Goal: Information Seeking & Learning: Learn about a topic

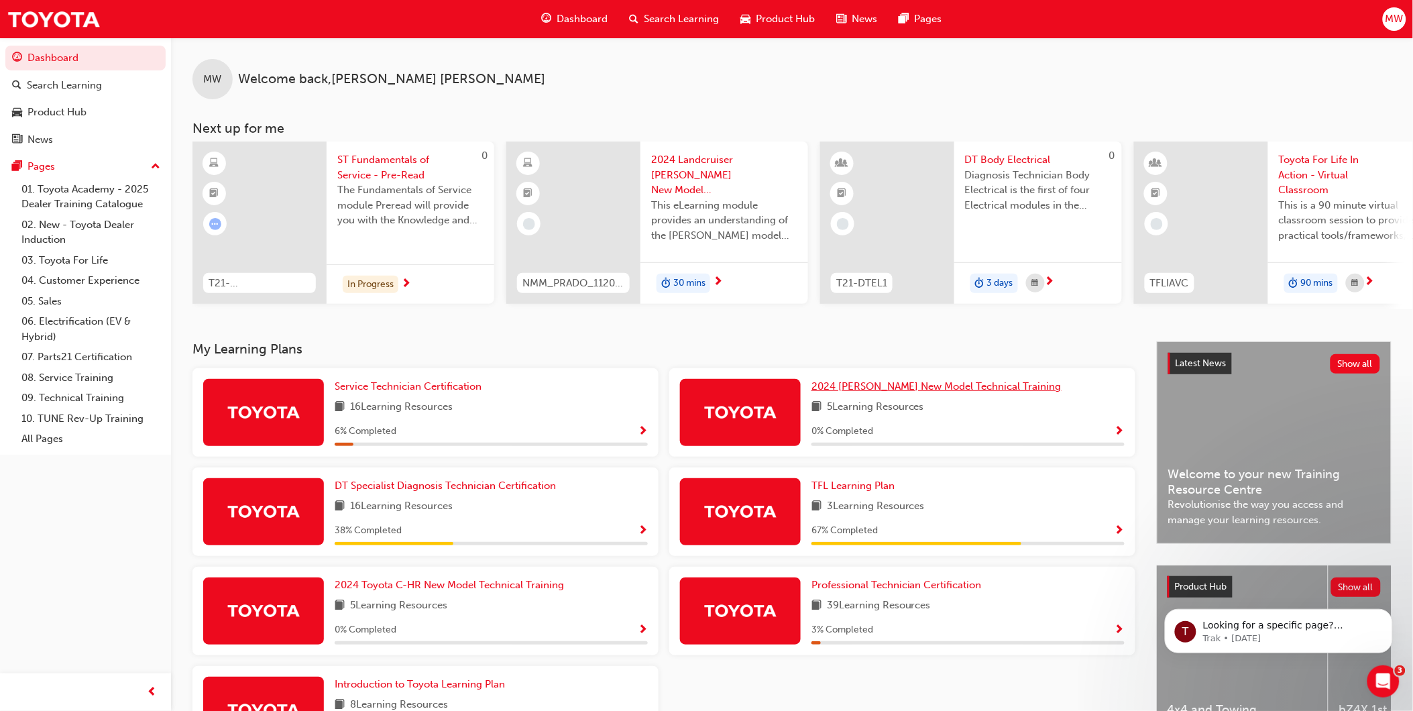
click at [909, 389] on span "2024 [PERSON_NAME] New Model Technical Training" at bounding box center [936, 386] width 250 height 12
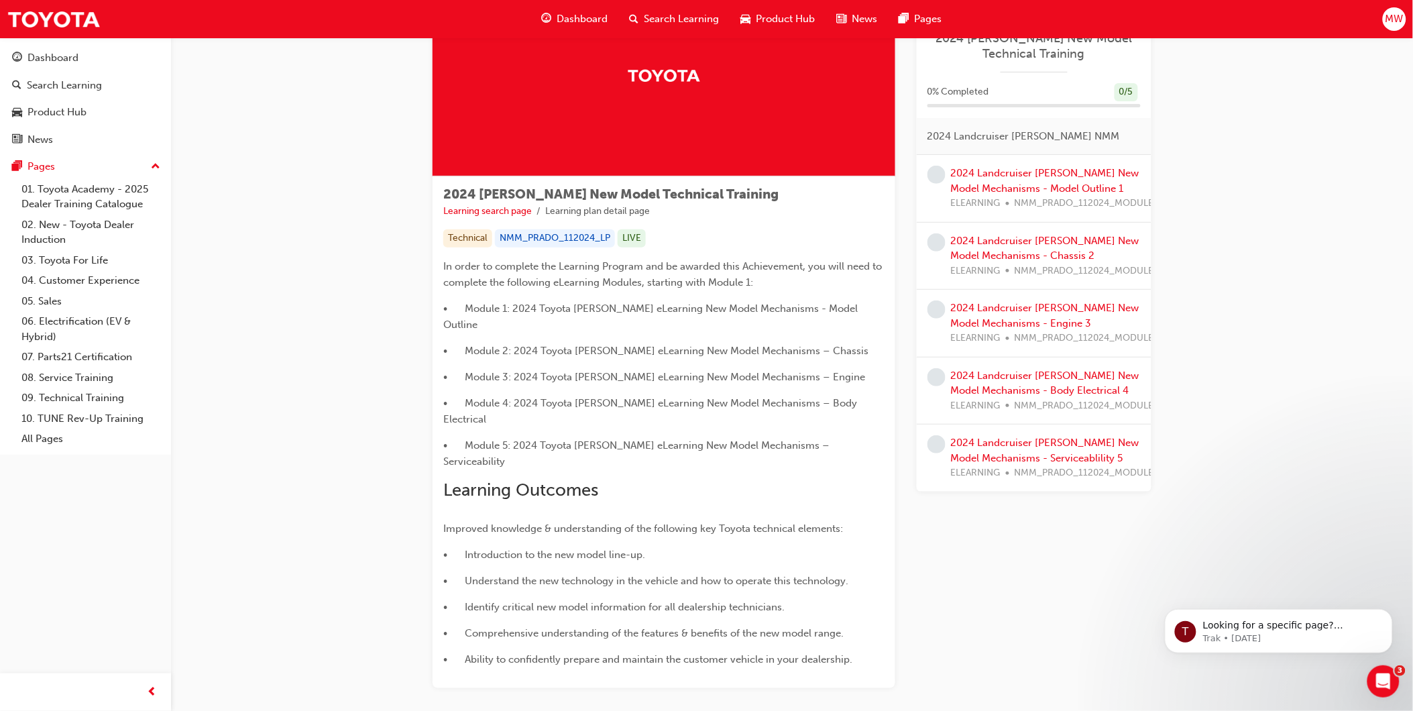
scroll to position [121, 0]
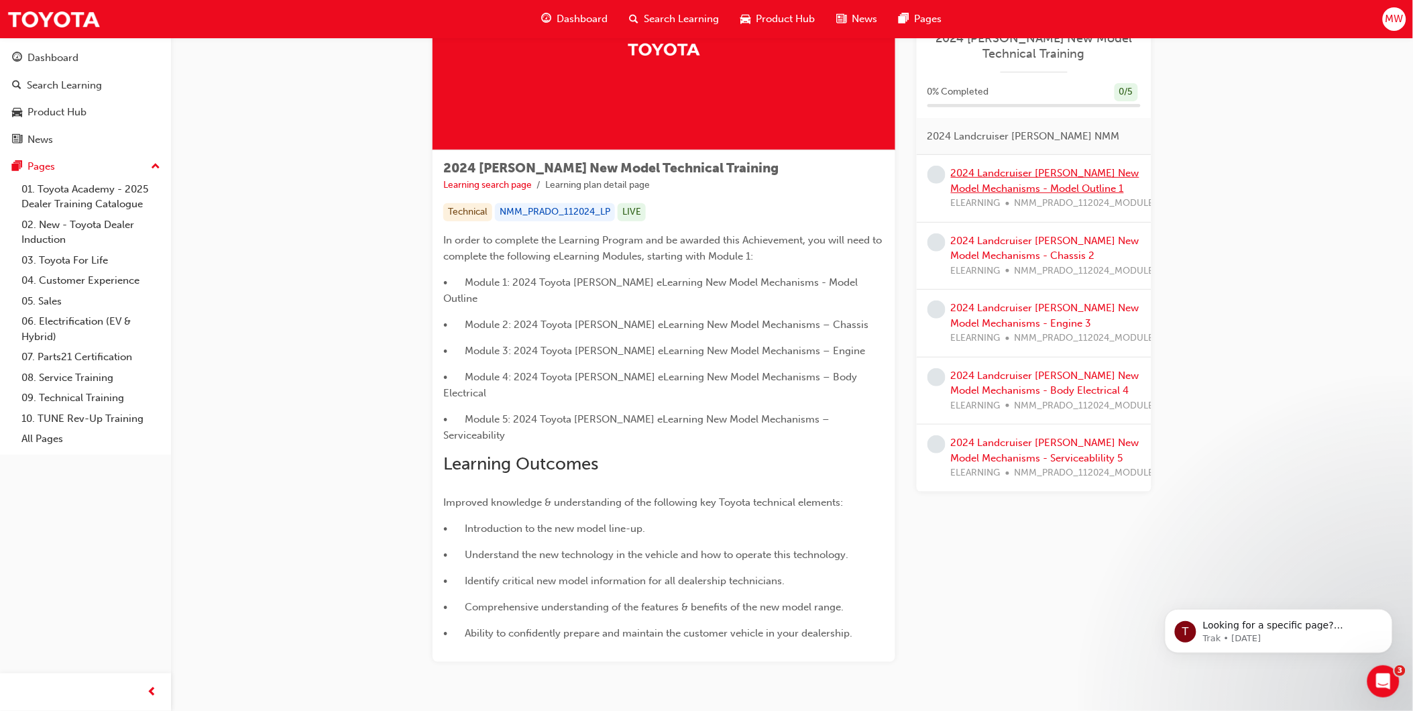
click at [1070, 172] on link "2024 Landcruiser [PERSON_NAME] New Model Mechanisms - Model Outline 1" at bounding box center [1045, 180] width 188 height 27
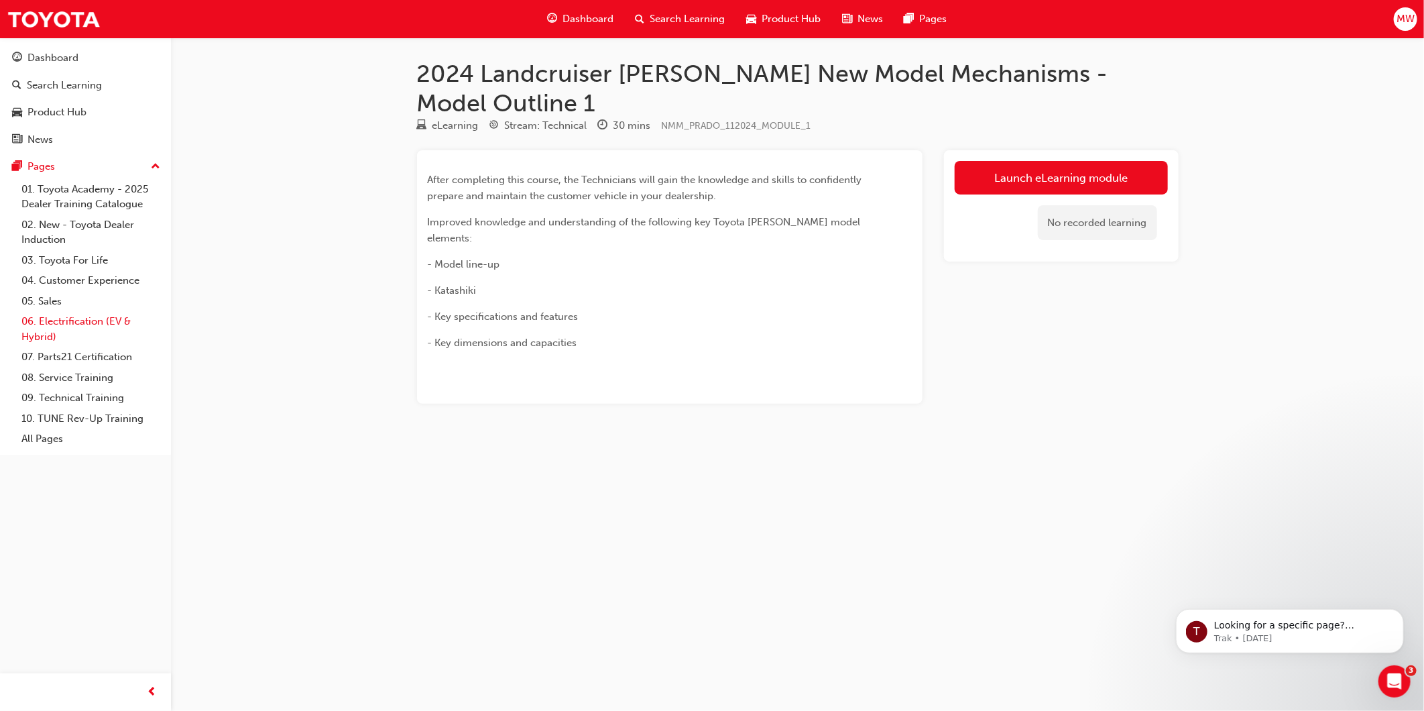
click at [62, 322] on link "06. Electrification (EV & Hybrid)" at bounding box center [91, 329] width 150 height 36
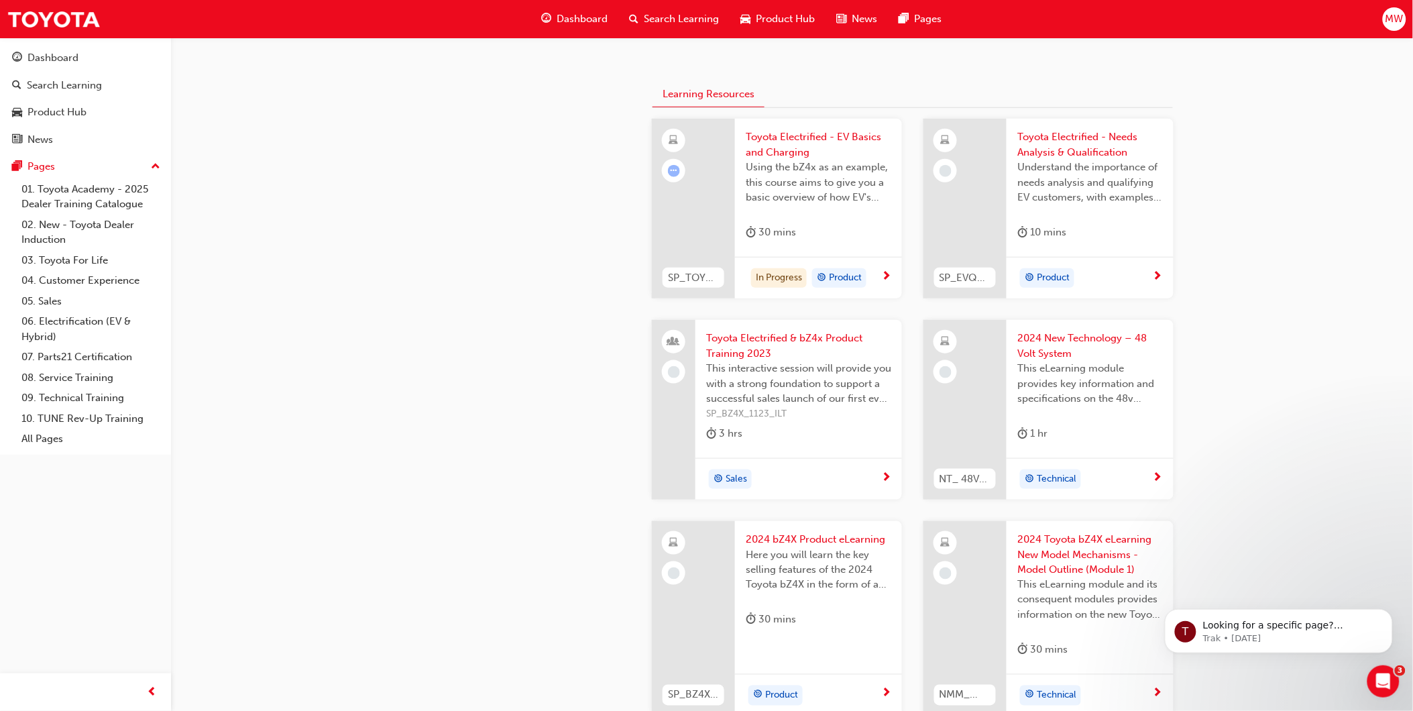
scroll to position [298, 0]
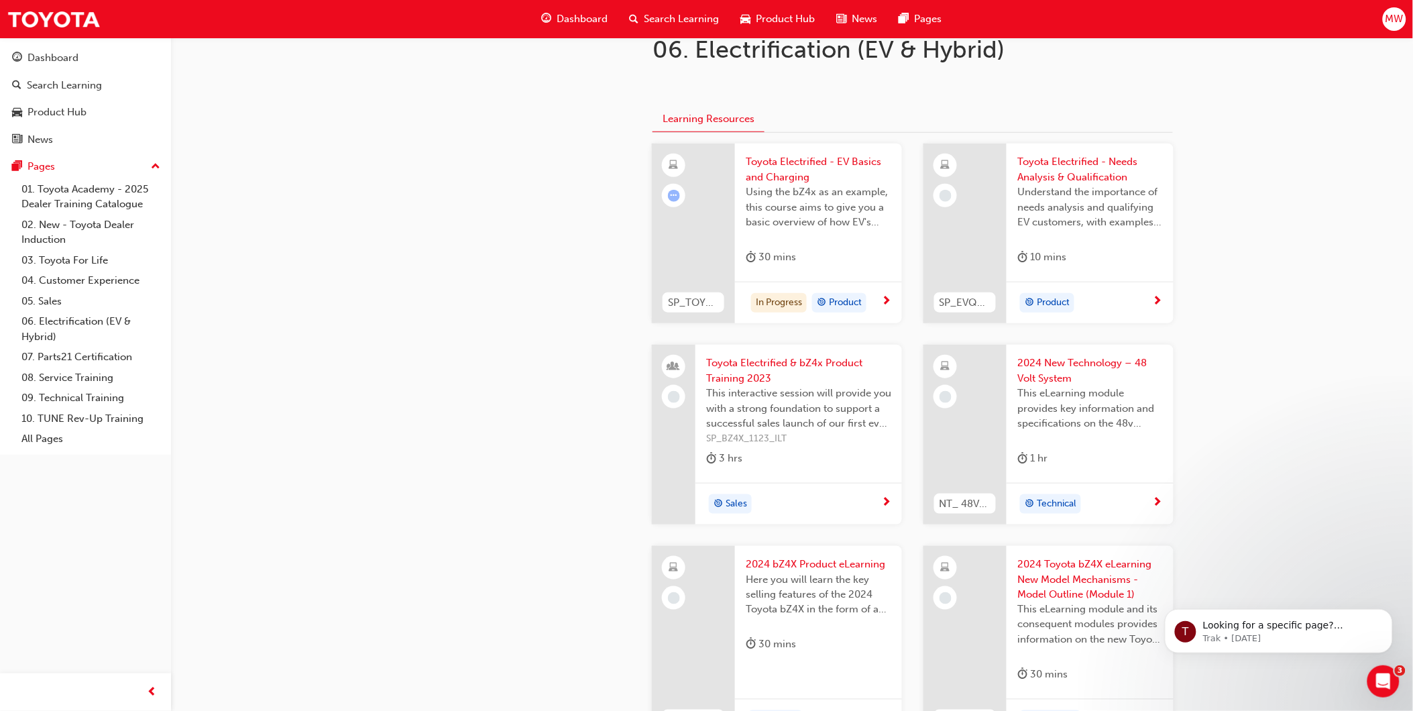
click at [1053, 373] on span "2024 New Technology – 48 Volt System" at bounding box center [1090, 370] width 146 height 30
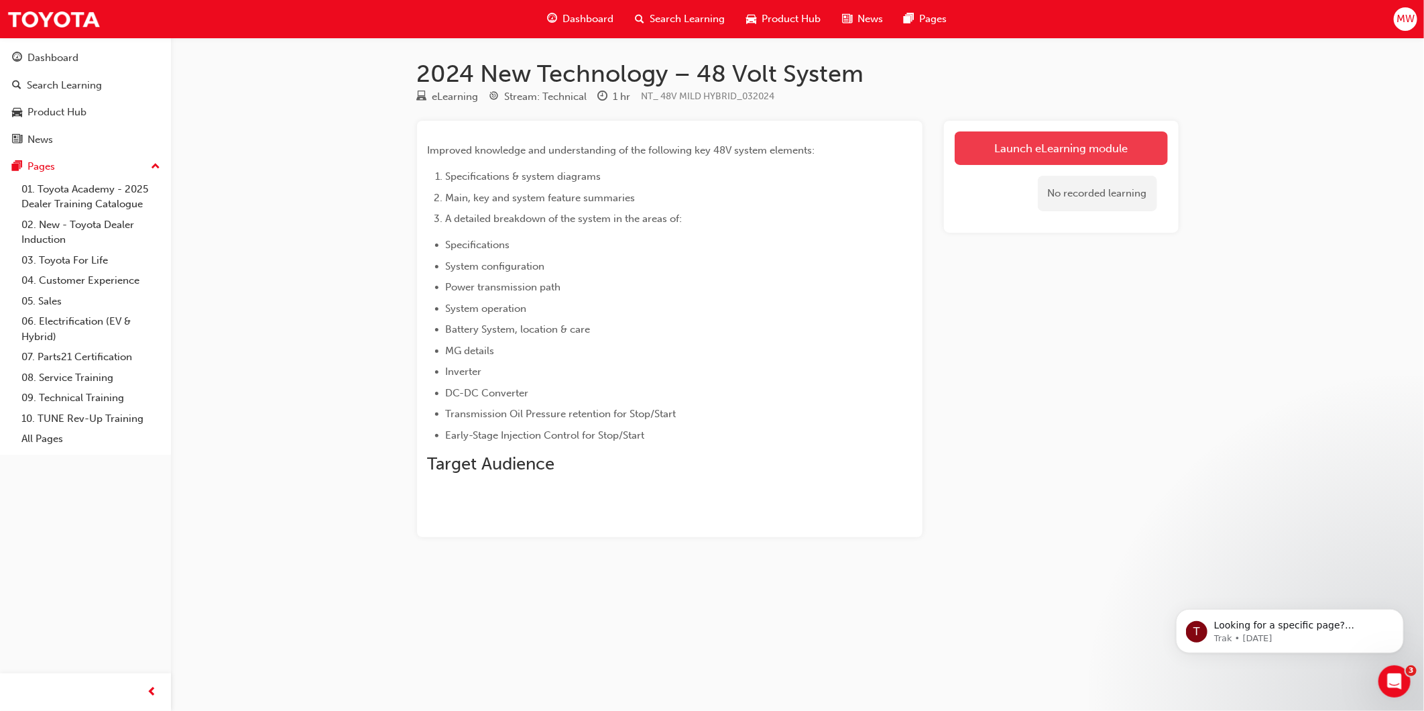
click at [1041, 145] on link "Launch eLearning module" at bounding box center [1061, 148] width 213 height 34
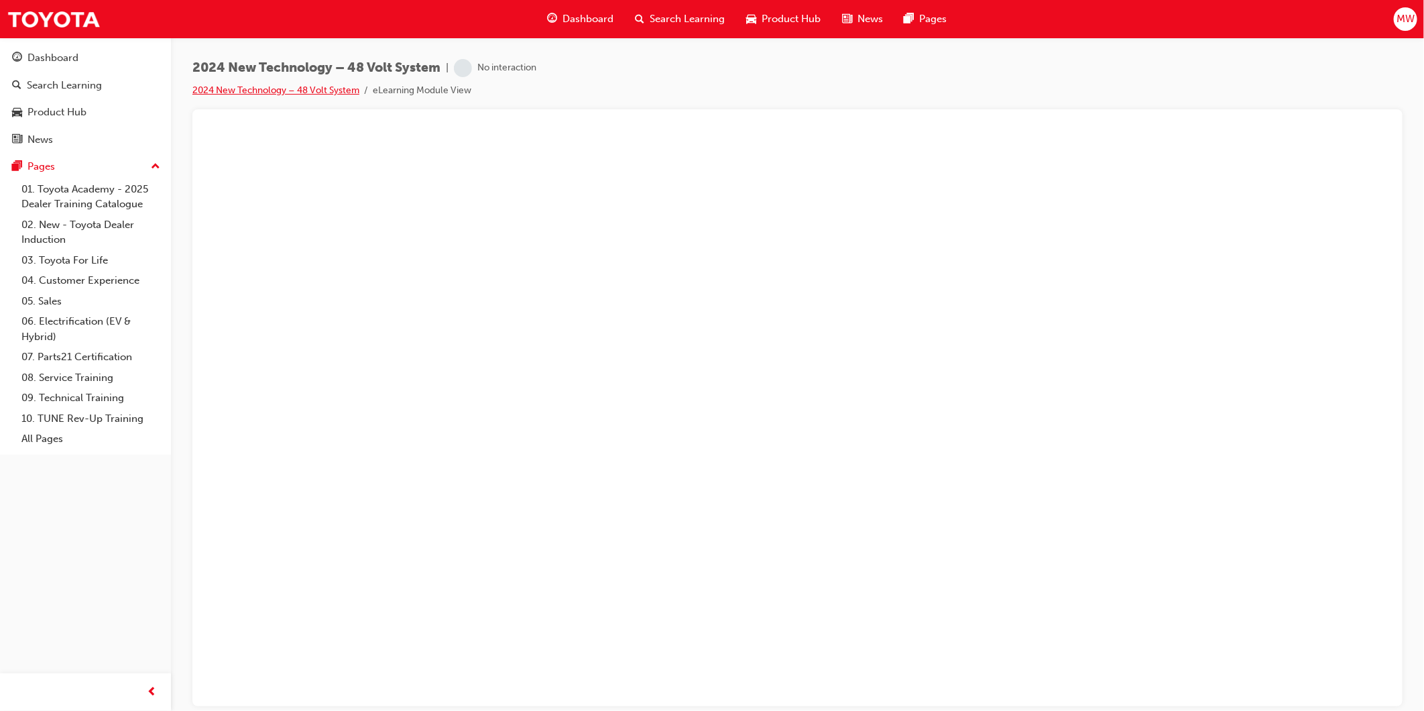
click at [266, 87] on link "2024 New Technology – 48 Volt System" at bounding box center [275, 89] width 167 height 11
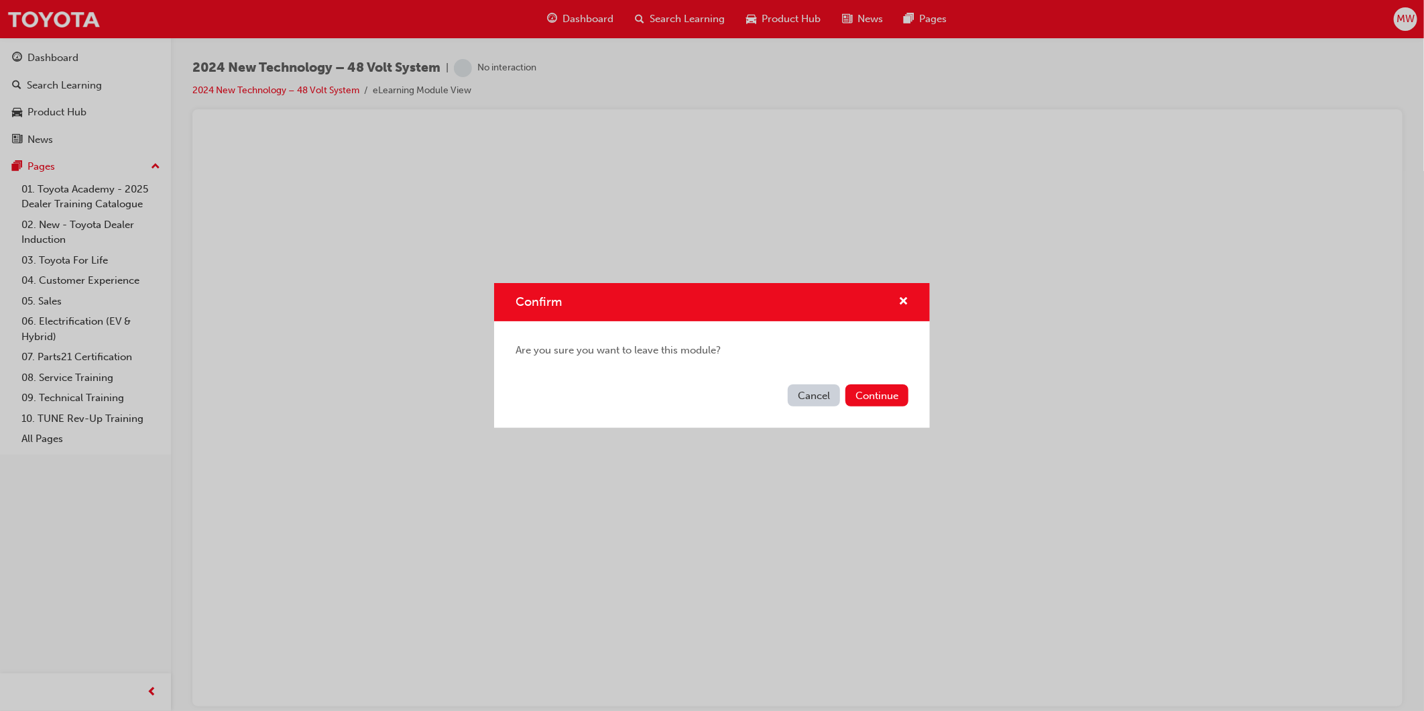
click at [809, 398] on button "Cancel" at bounding box center [814, 395] width 52 height 22
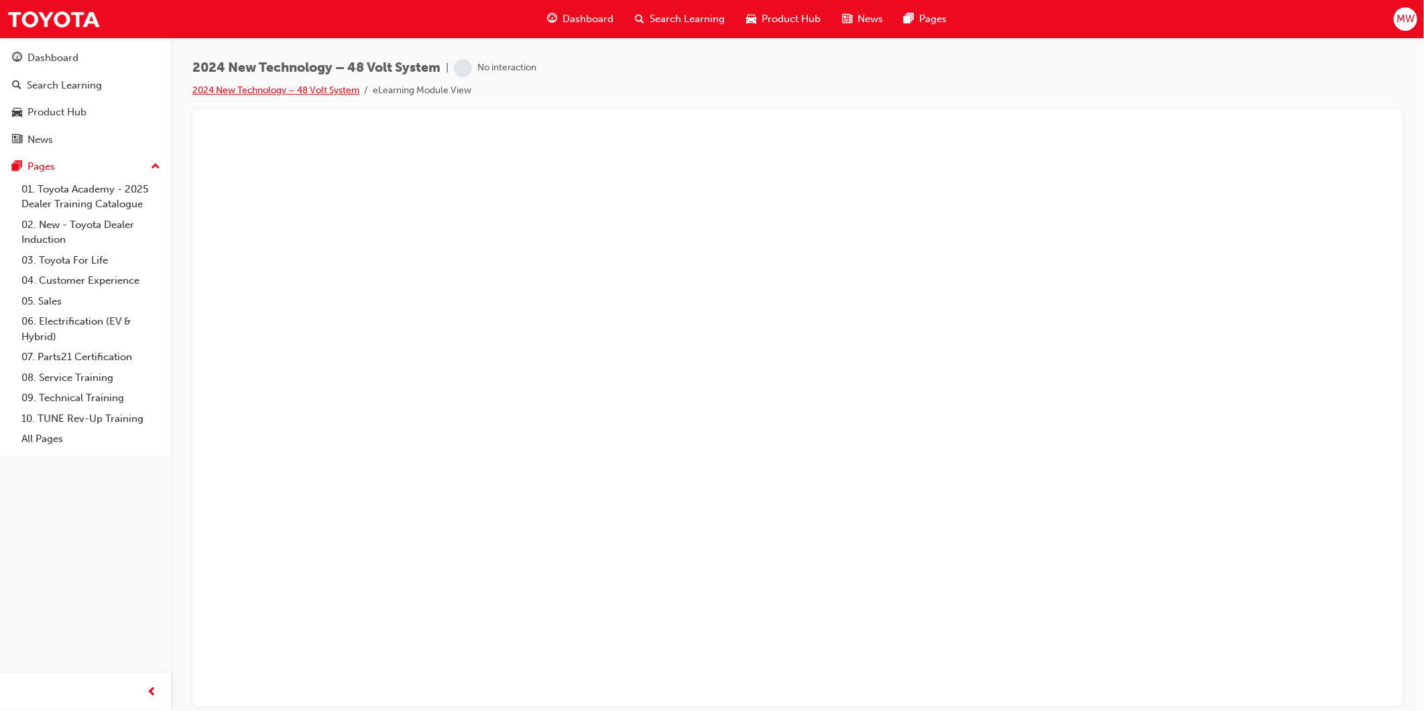
click at [279, 91] on link "2024 New Technology – 48 Volt System" at bounding box center [275, 89] width 167 height 11
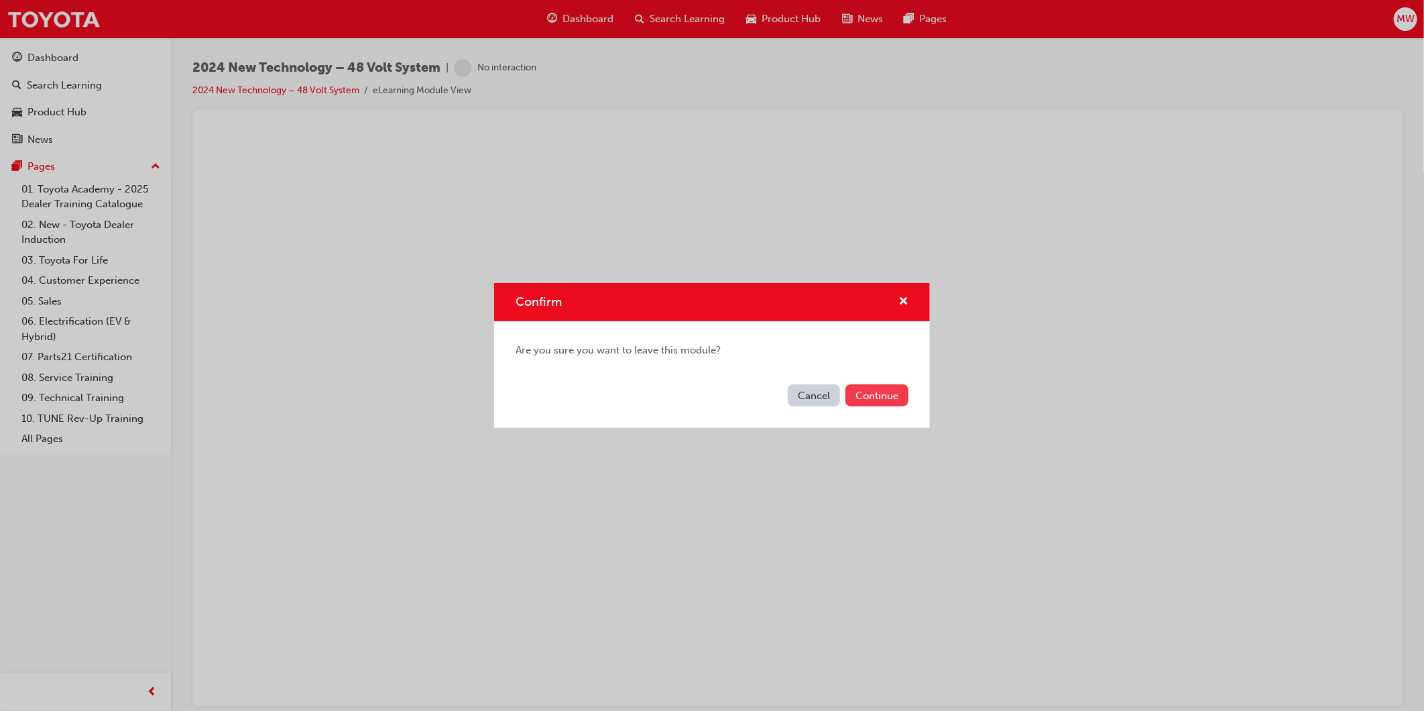
click at [866, 394] on button "Continue" at bounding box center [877, 395] width 63 height 22
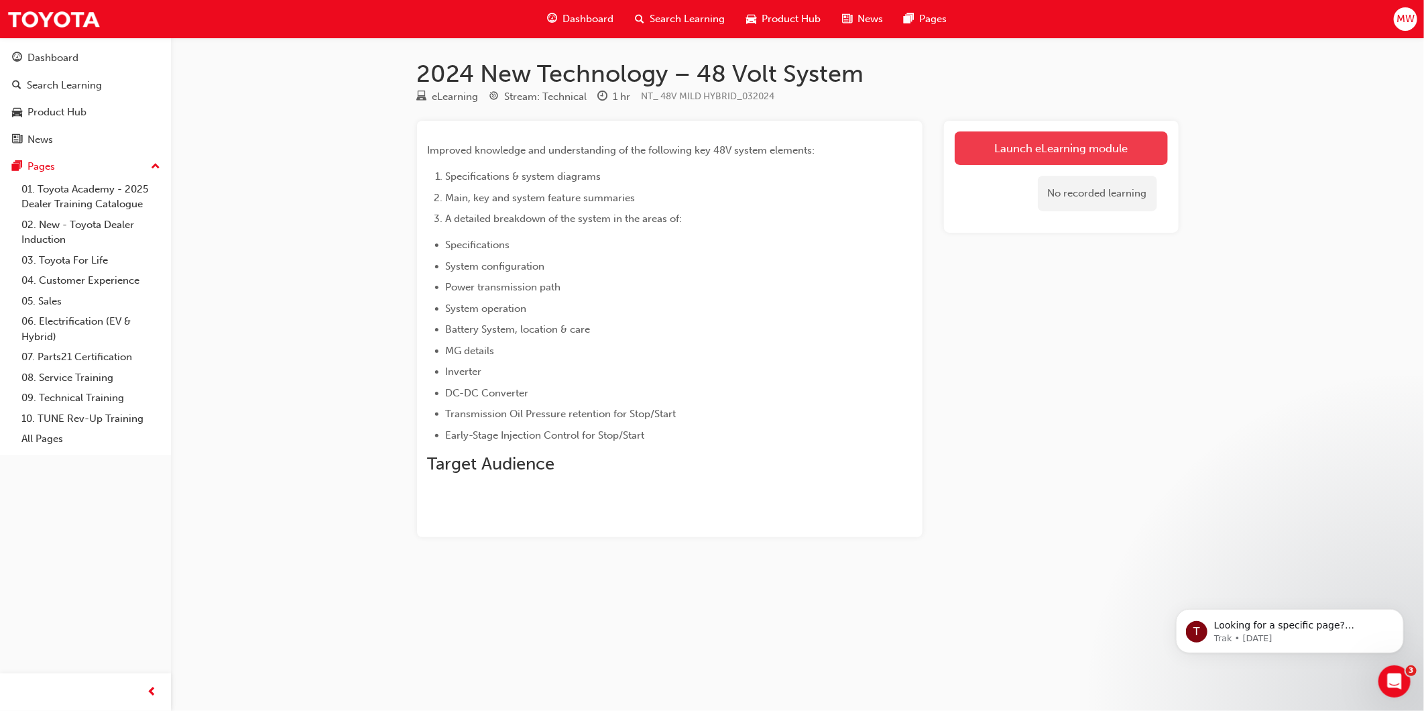
click at [1002, 149] on link "Launch eLearning module" at bounding box center [1061, 148] width 213 height 34
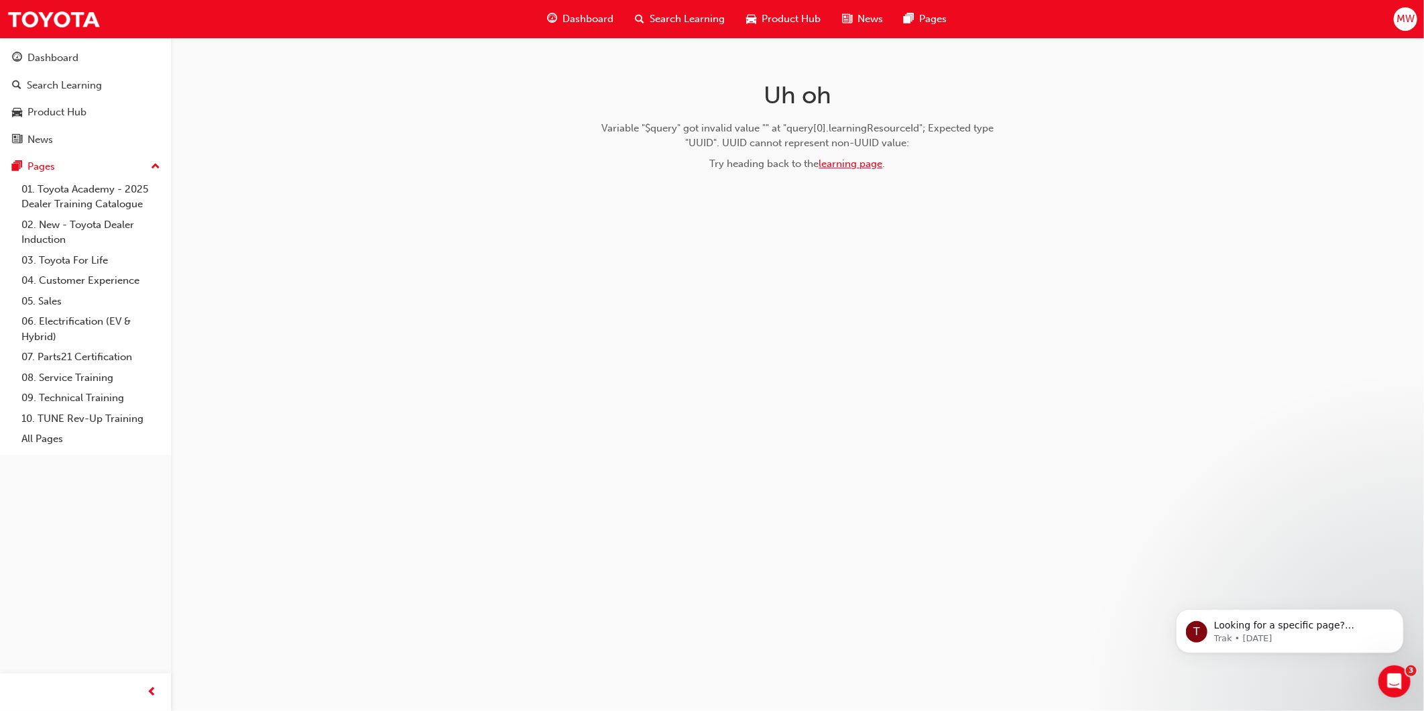
click at [854, 163] on link "learning page" at bounding box center [851, 164] width 64 height 12
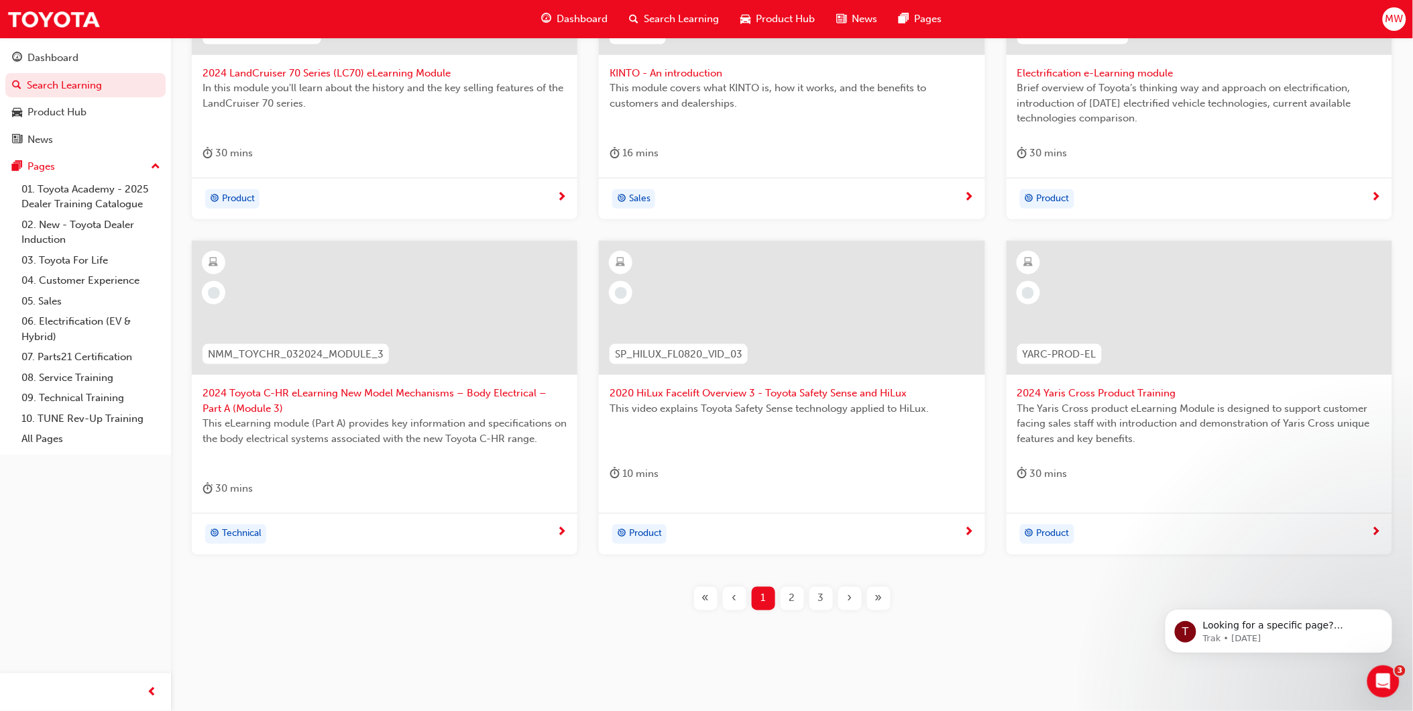
scroll to position [398, 0]
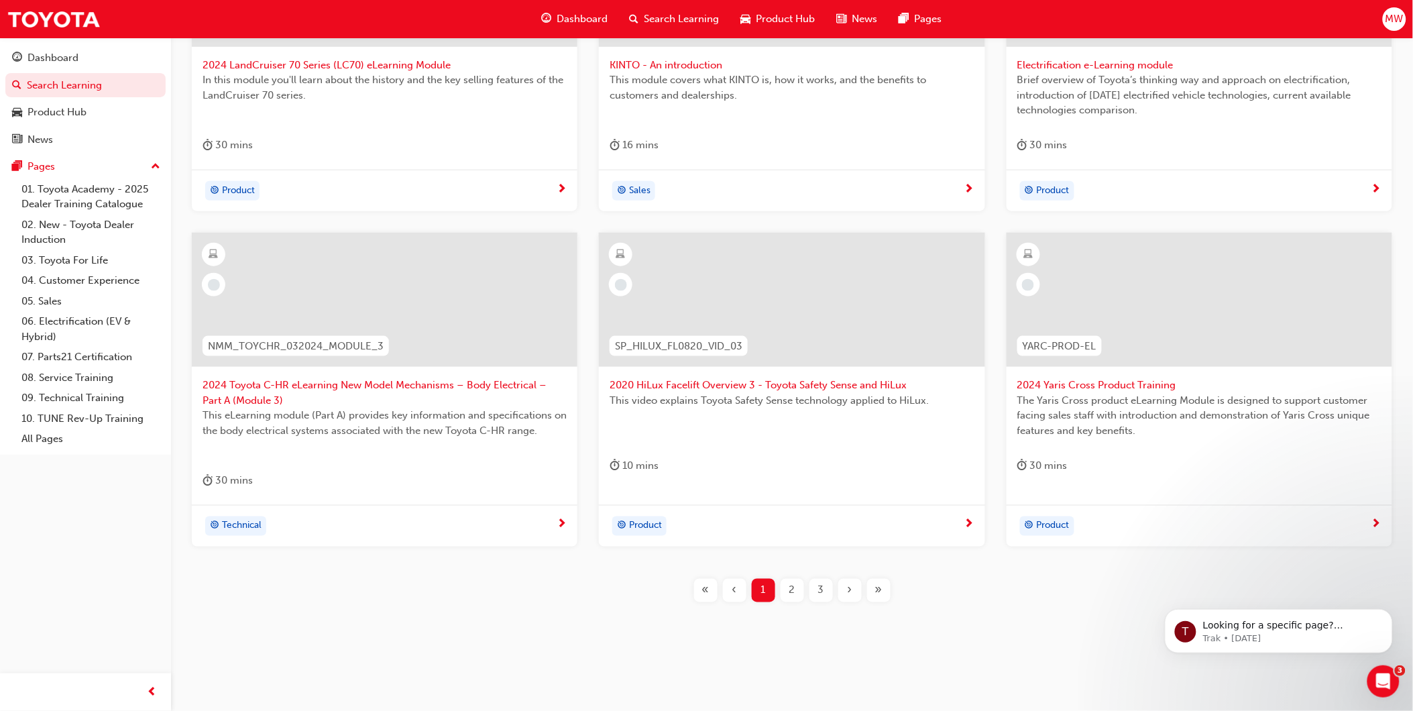
click at [790, 586] on span "2" at bounding box center [792, 590] width 6 height 15
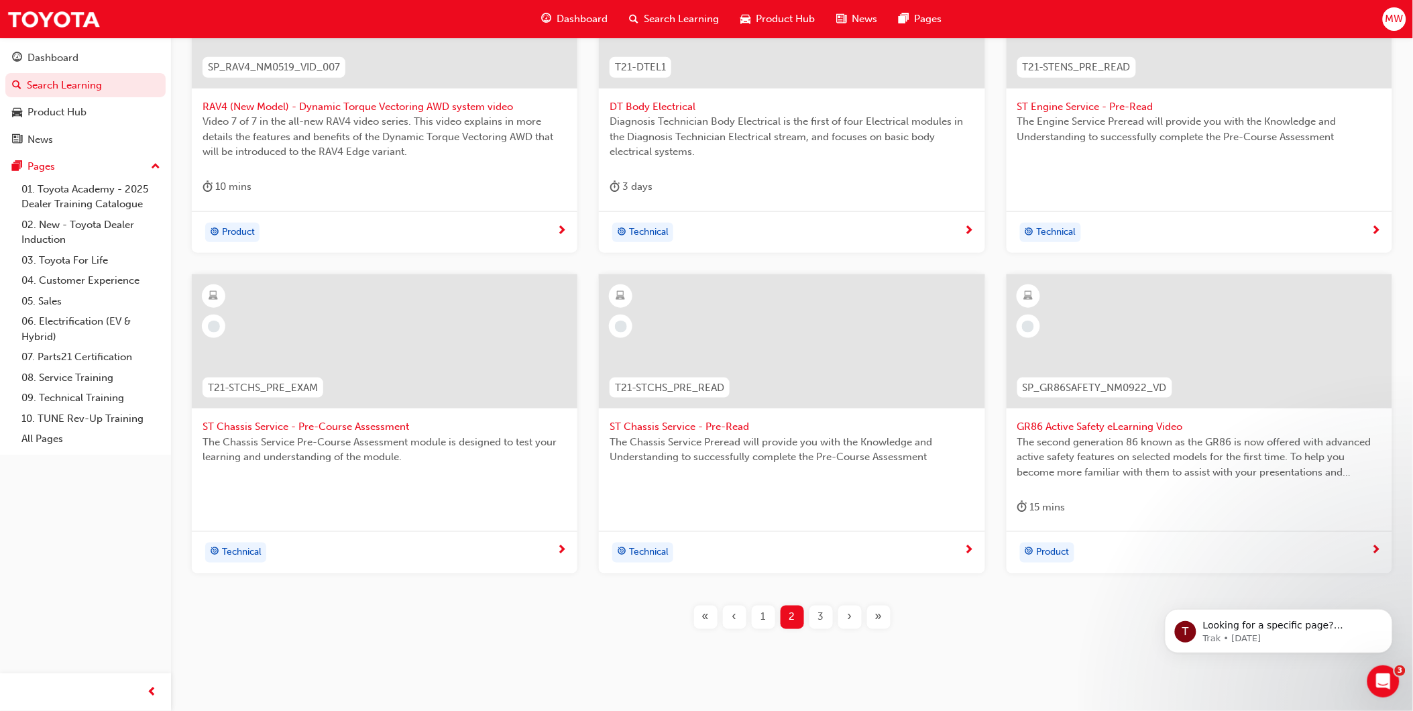
scroll to position [383, 0]
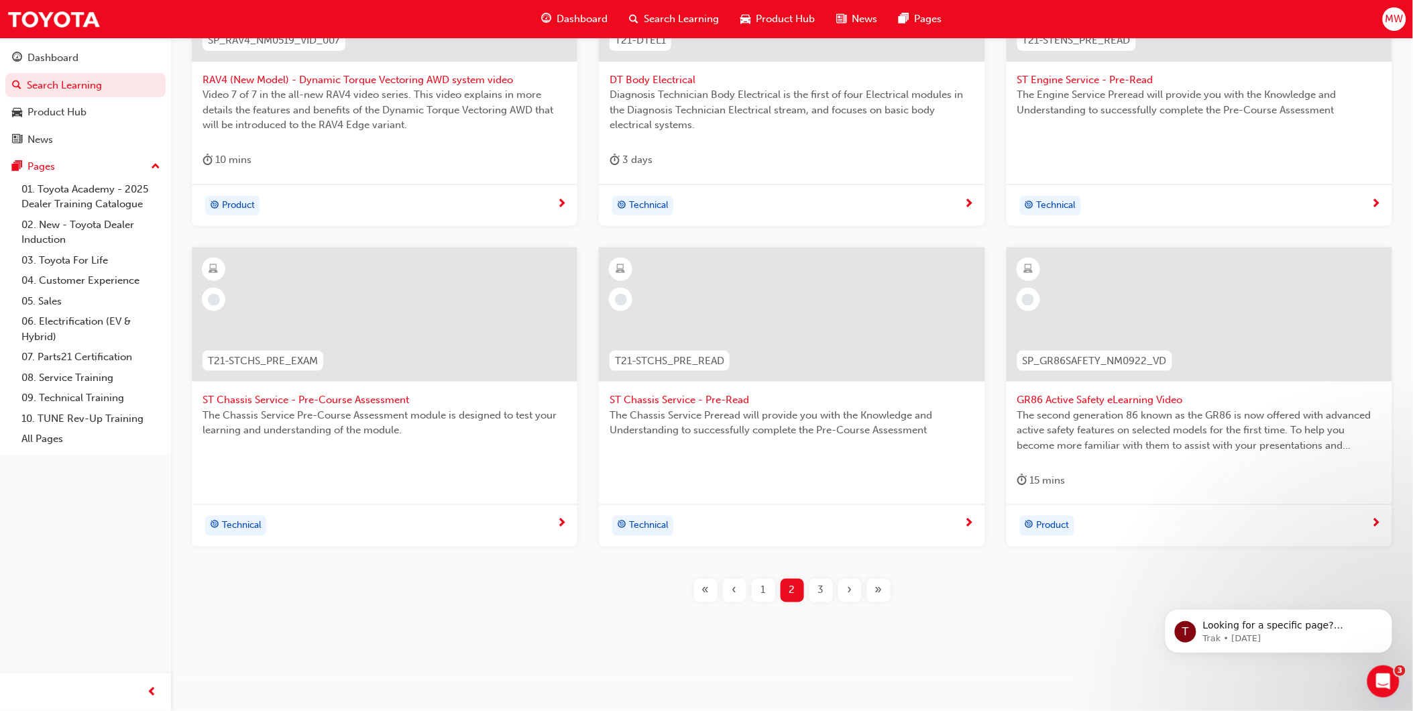
click at [821, 591] on span "3" at bounding box center [821, 590] width 6 height 15
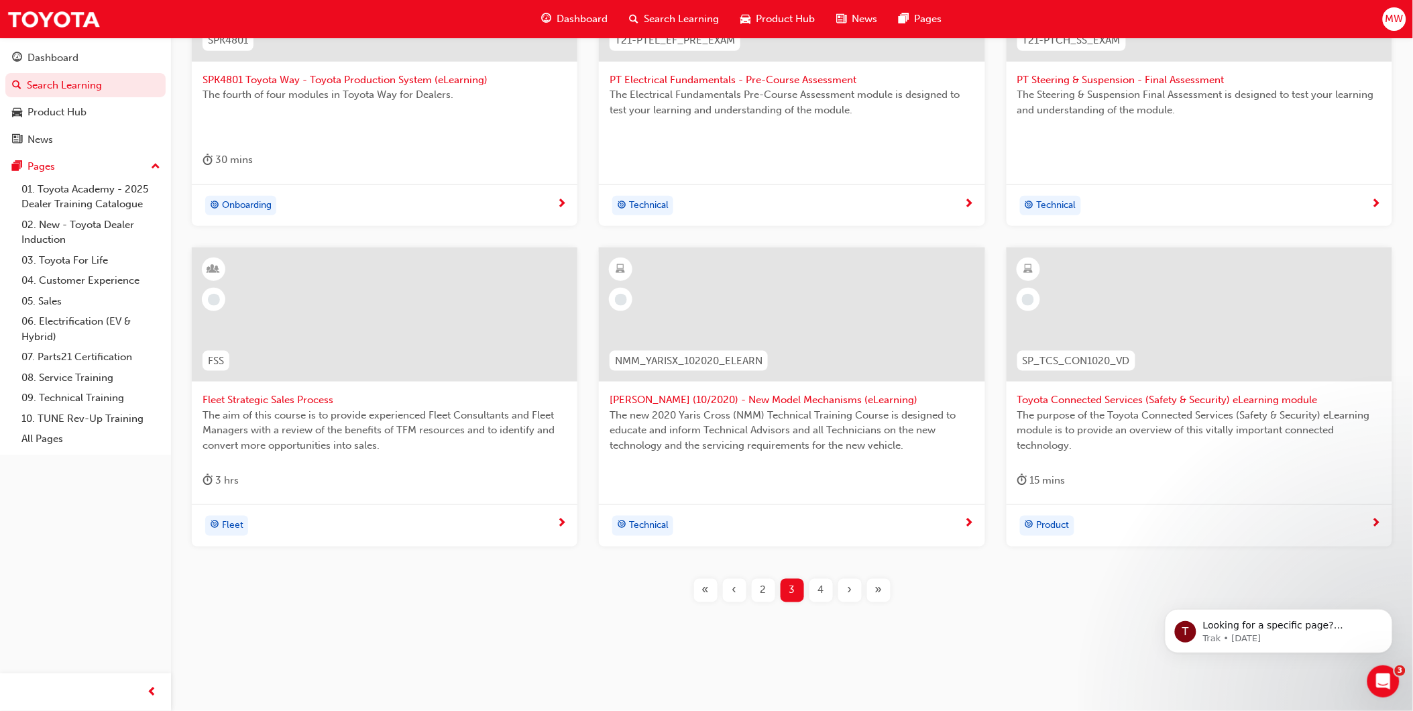
click at [823, 588] on span "4" at bounding box center [821, 590] width 6 height 15
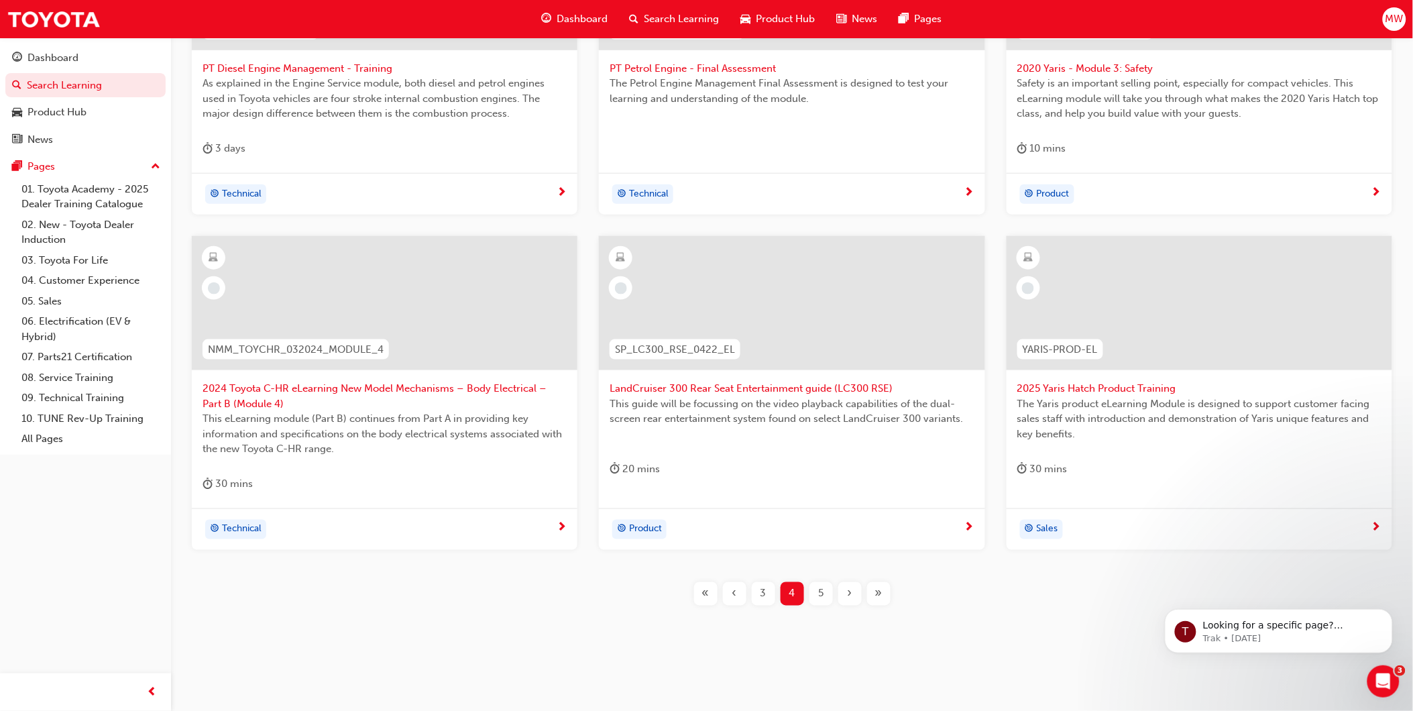
scroll to position [398, 0]
click at [821, 581] on div "5" at bounding box center [820, 590] width 23 height 23
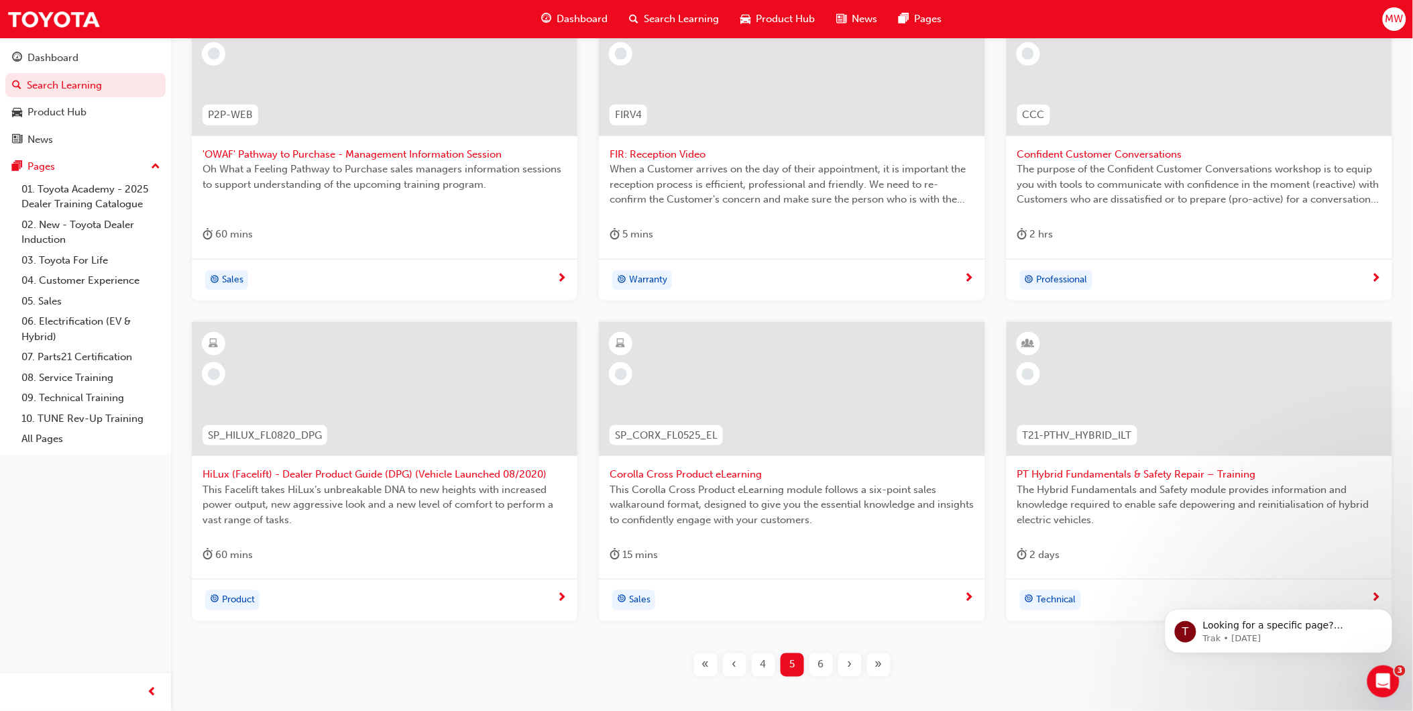
scroll to position [383, 0]
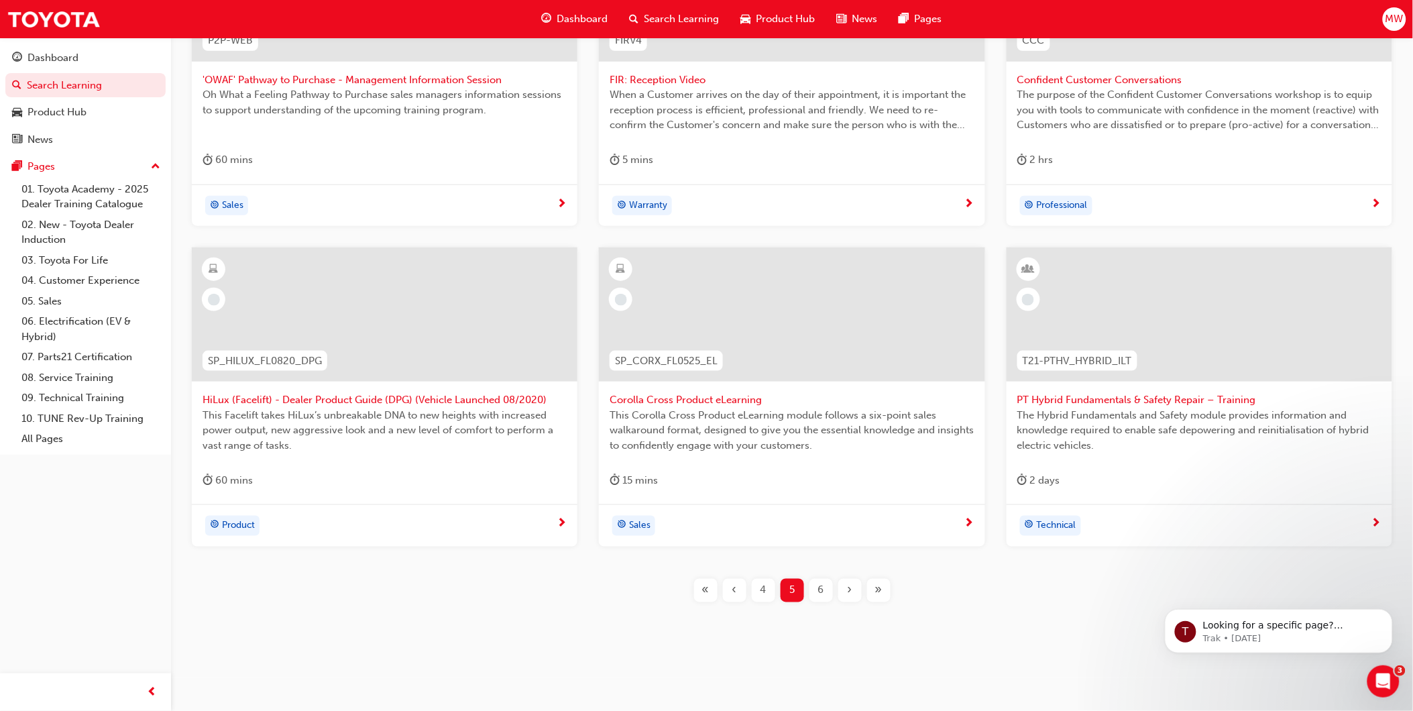
click at [821, 588] on span "6" at bounding box center [821, 590] width 6 height 15
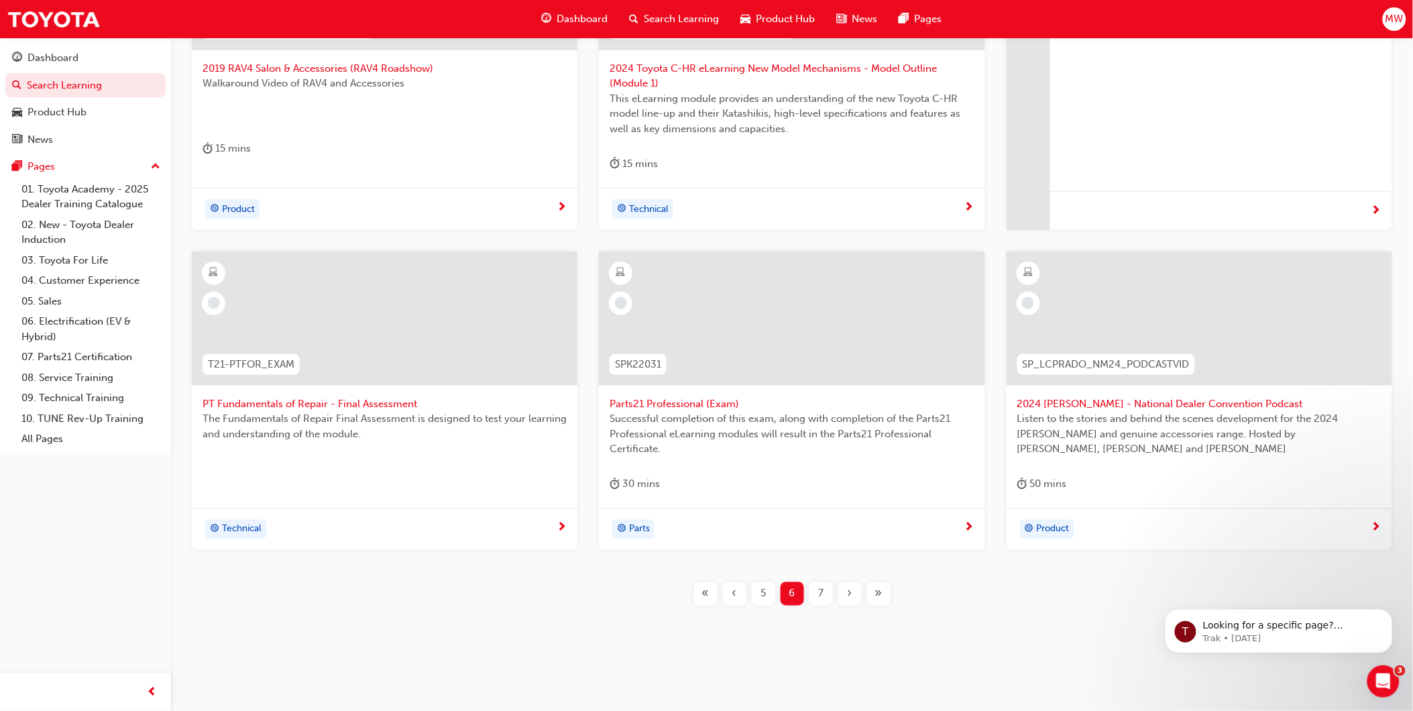
scroll to position [398, 0]
click at [823, 591] on span "7" at bounding box center [820, 590] width 5 height 15
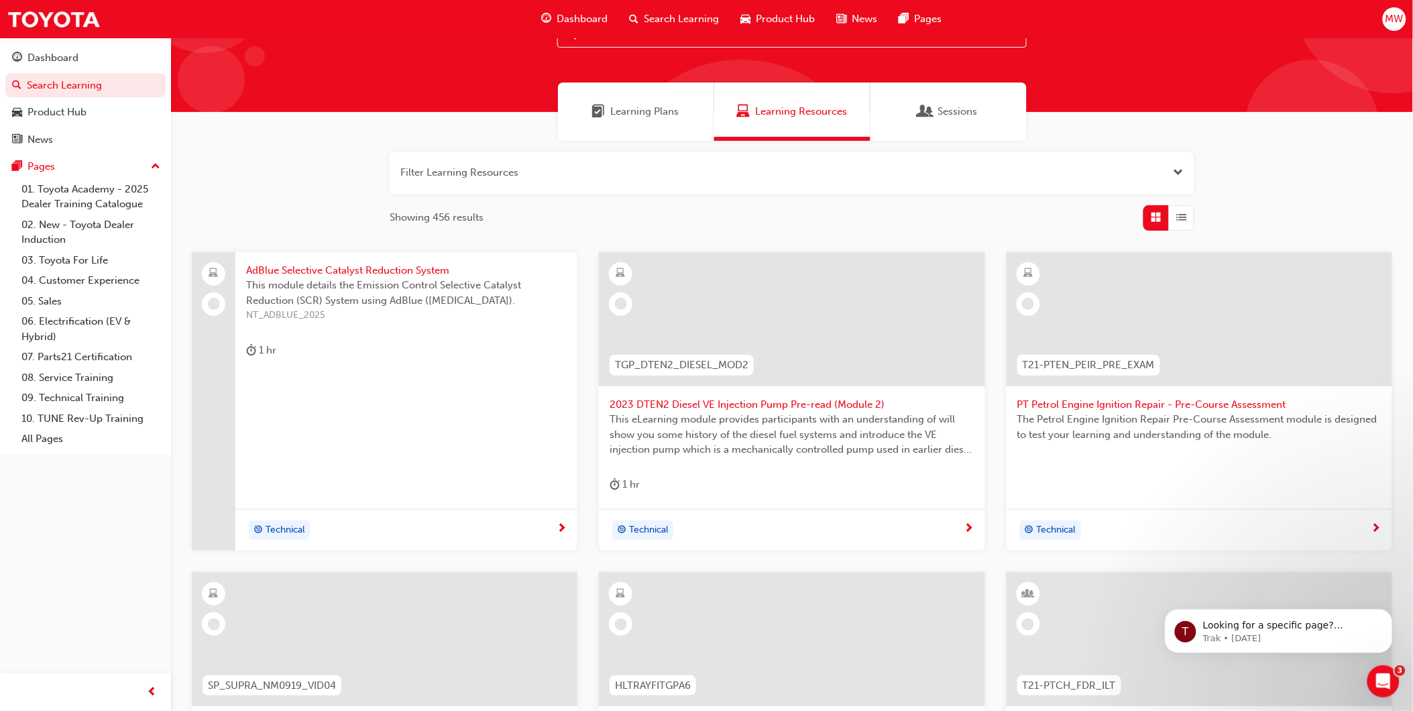
scroll to position [84, 0]
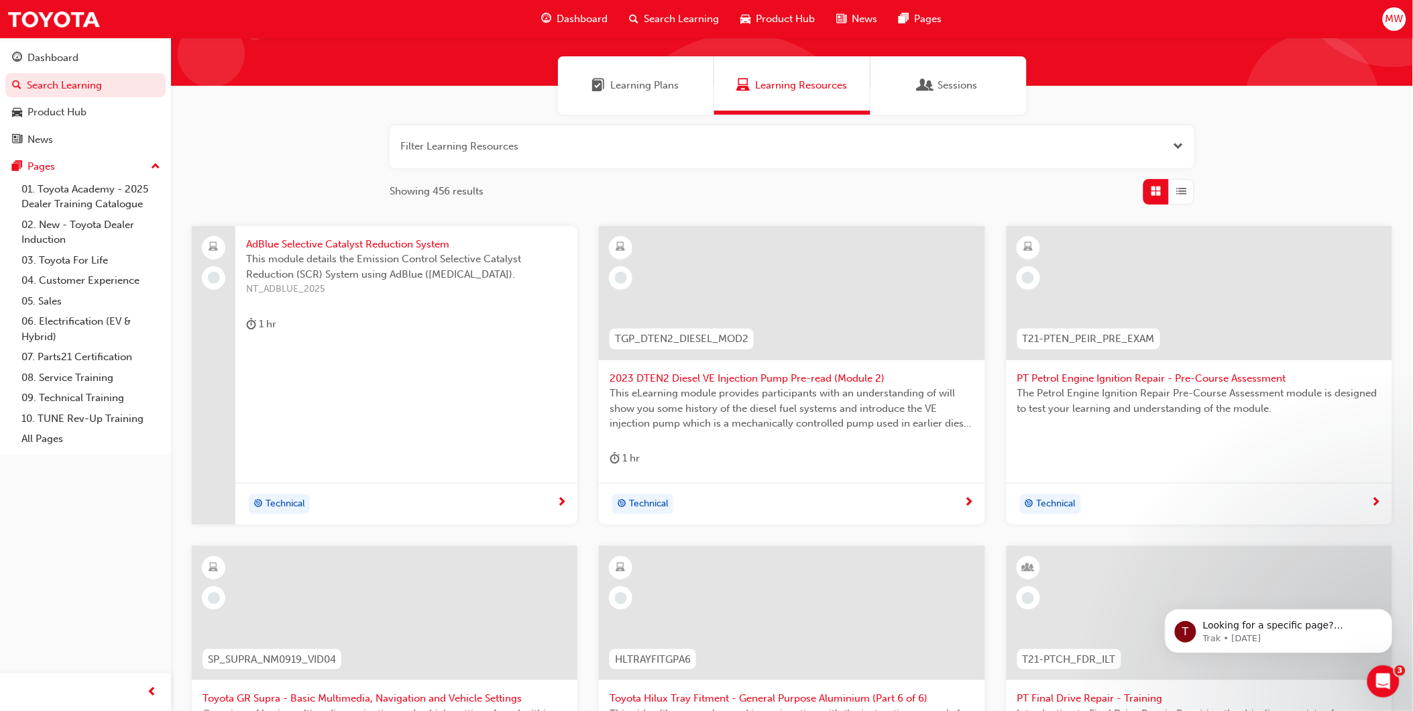
click at [356, 241] on span "AdBlue Selective Catalyst Reduction System" at bounding box center [406, 244] width 321 height 15
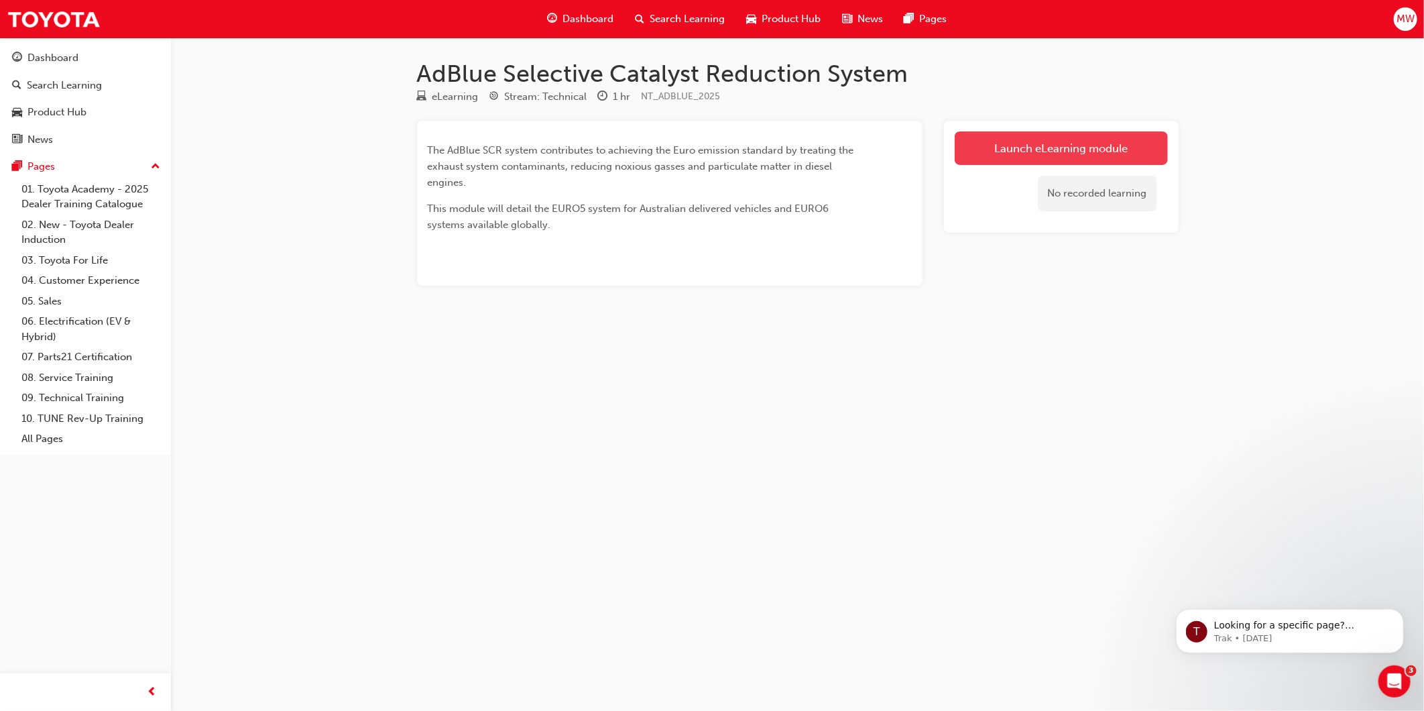
click at [1025, 149] on link "Launch eLearning module" at bounding box center [1061, 148] width 213 height 34
